Goal: Transaction & Acquisition: Purchase product/service

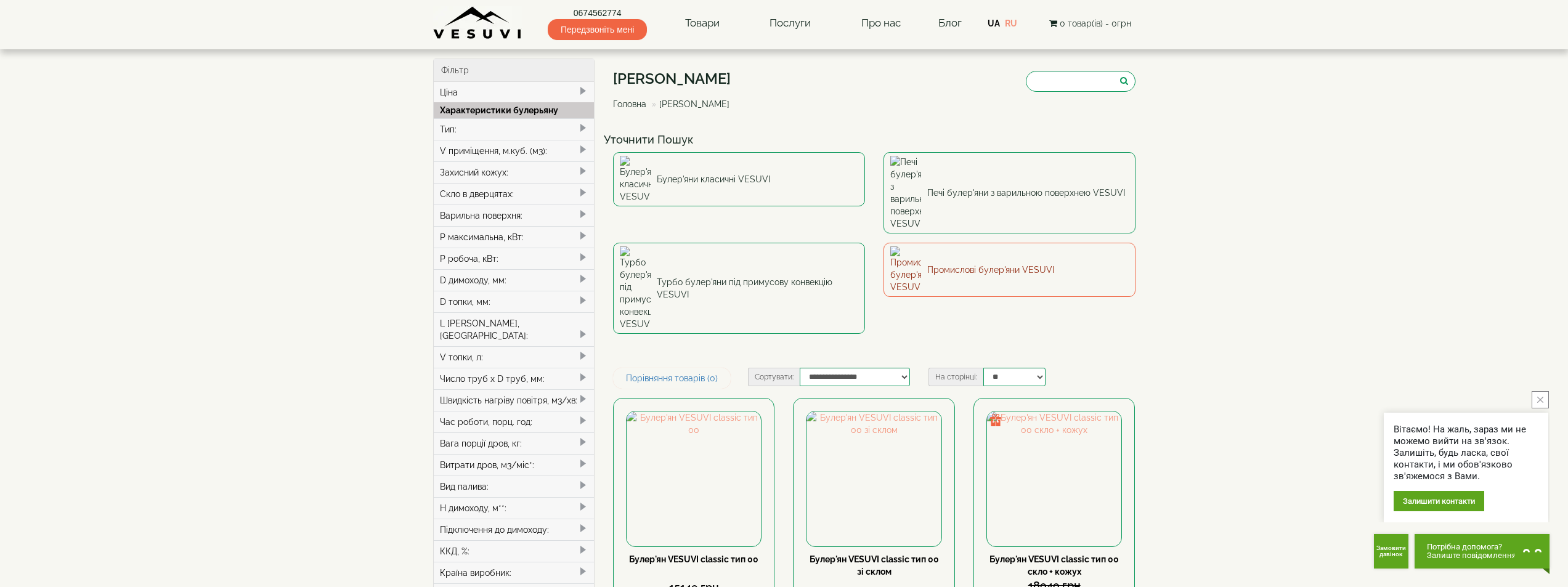
click at [988, 243] on link "Промислові булер'яни VESUVI" at bounding box center [1009, 269] width 252 height 54
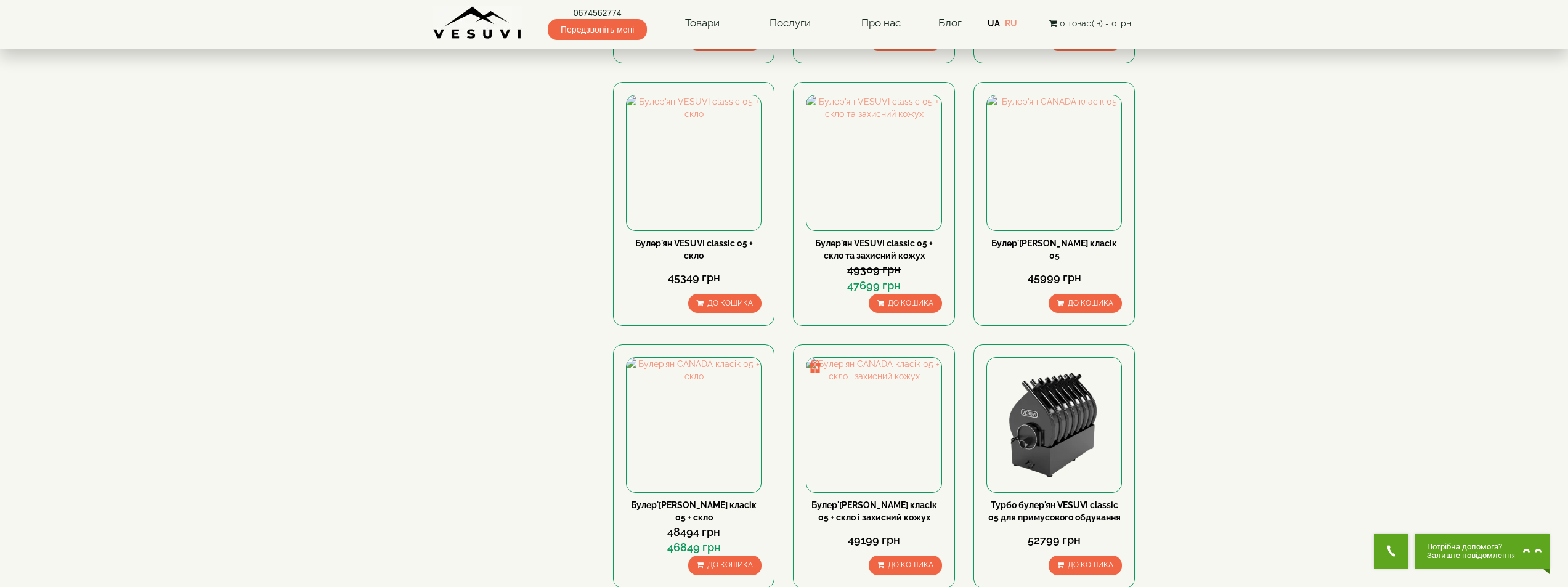
scroll to position [1171, 0]
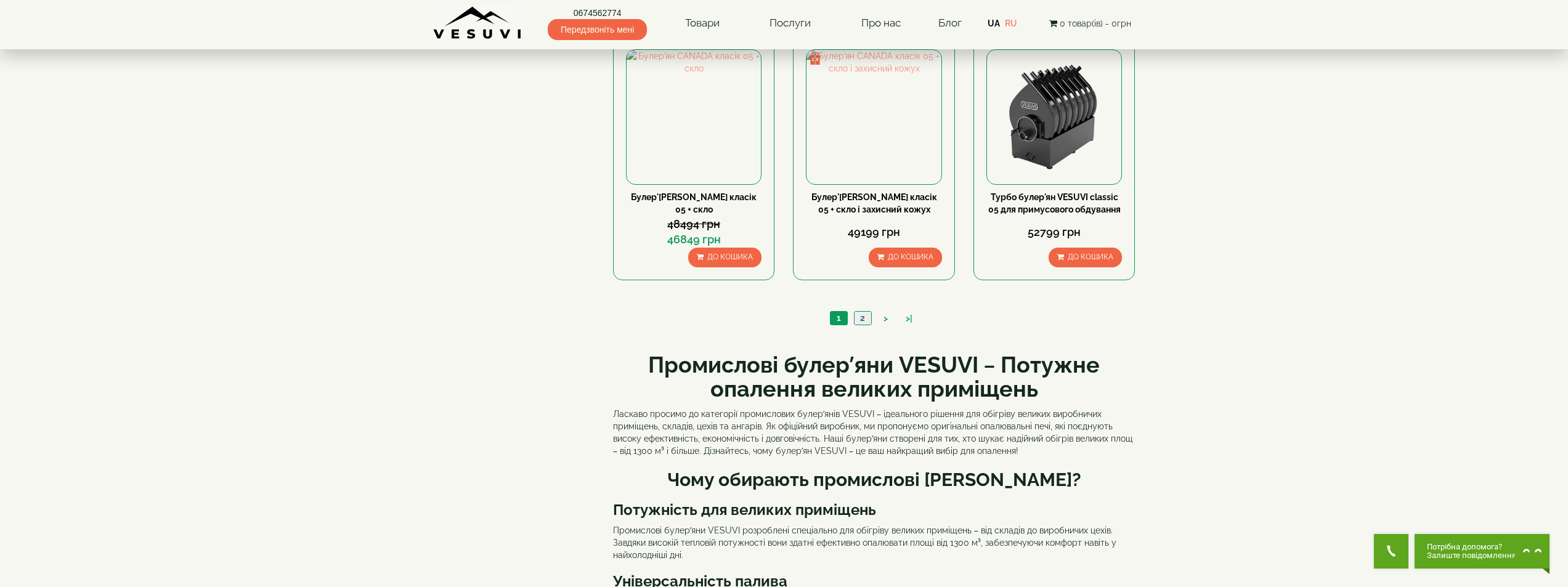
click at [865, 319] on link "2" at bounding box center [863, 318] width 18 height 13
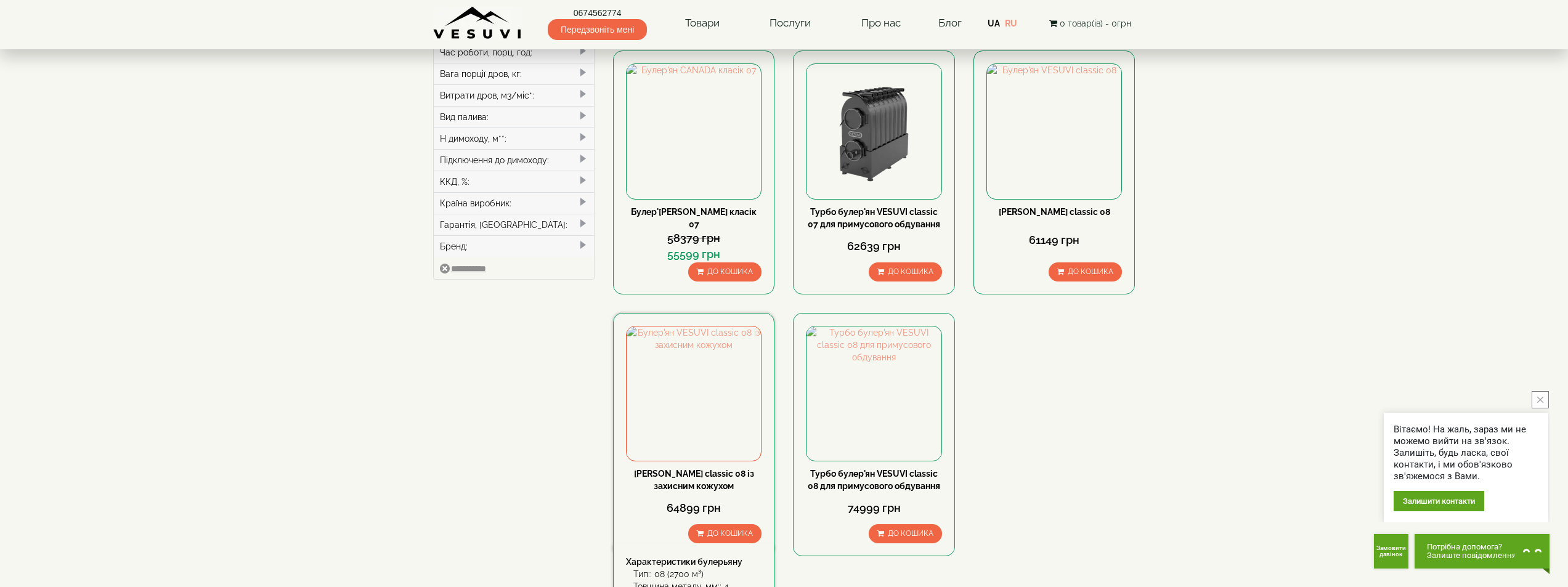
scroll to position [432, 0]
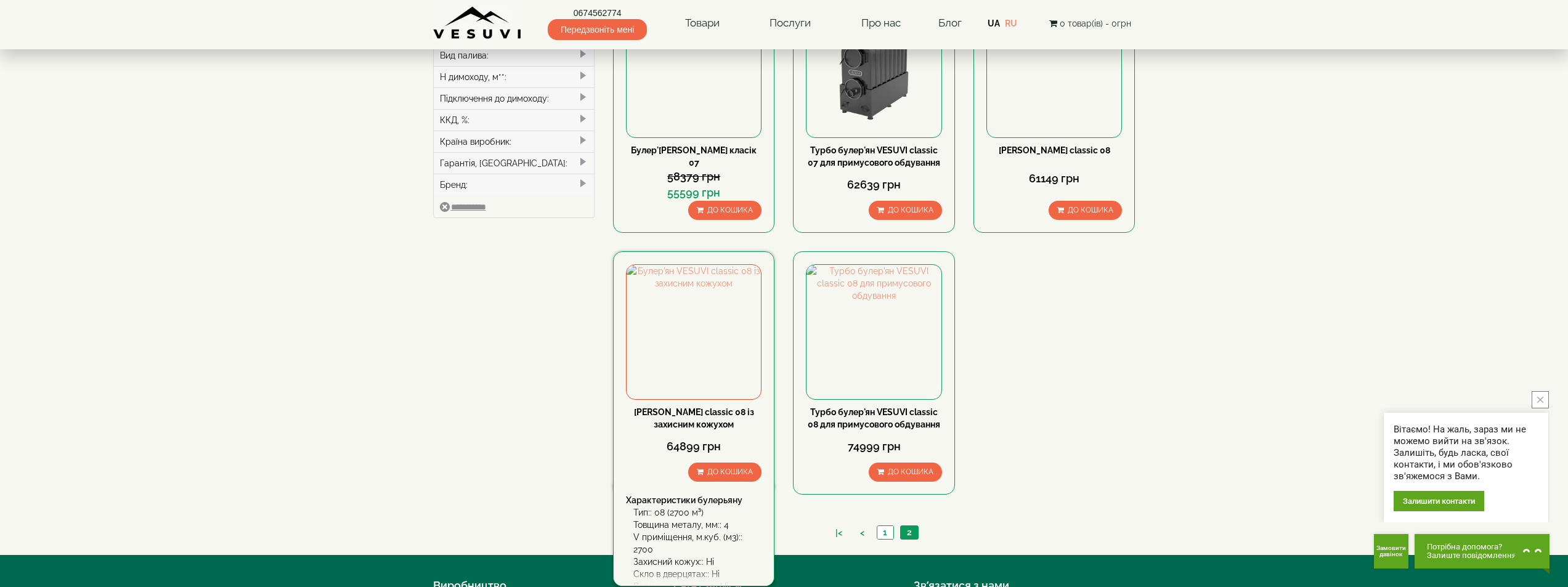
click at [691, 416] on link "[PERSON_NAME] classic 08 із захисним кожухом" at bounding box center [694, 418] width 120 height 23
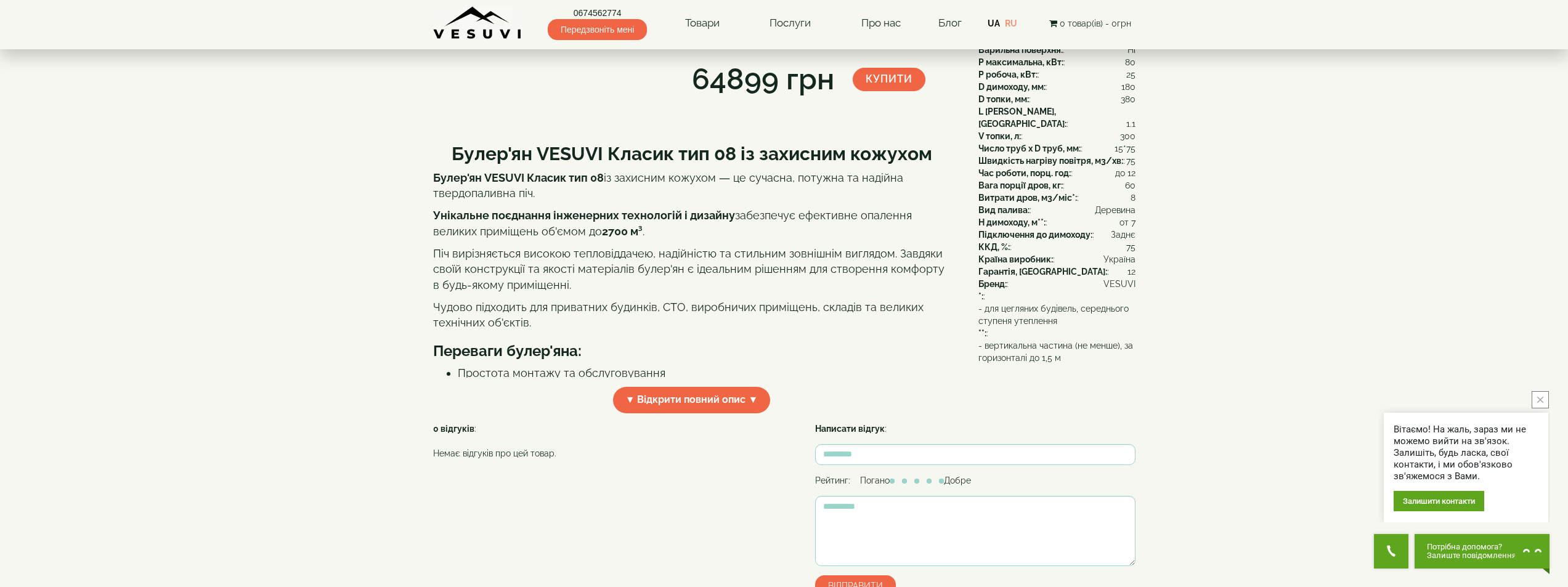
scroll to position [62, 0]
